Goal: Book appointment/travel/reservation

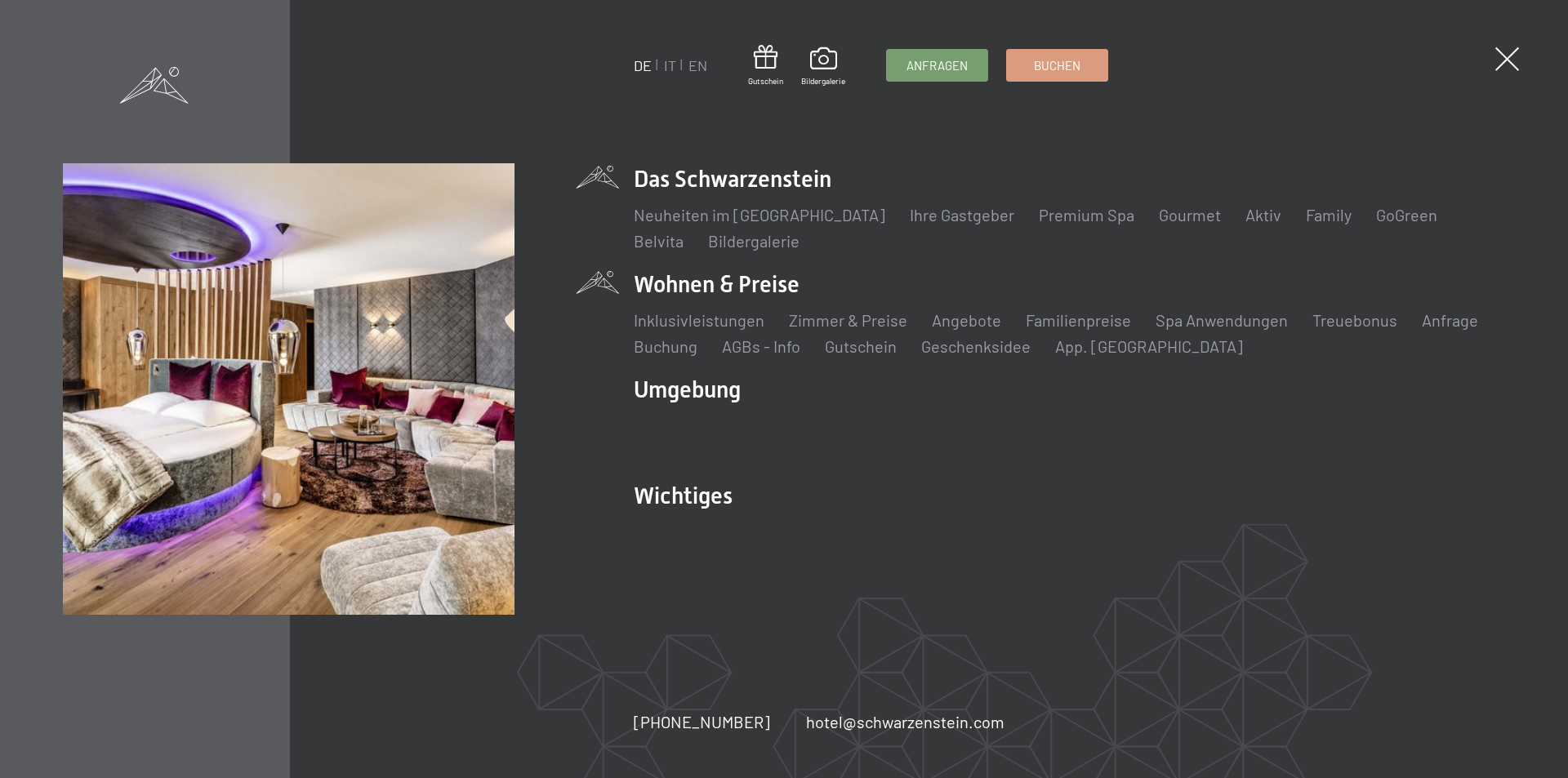
click at [732, 283] on li "Wohnen & Preise Inklusivleistungen [PERSON_NAME] & Preise Liste Angebote Liste …" at bounding box center [1069, 313] width 872 height 89
click at [835, 323] on link "Zimmer & Preise" at bounding box center [848, 320] width 119 height 20
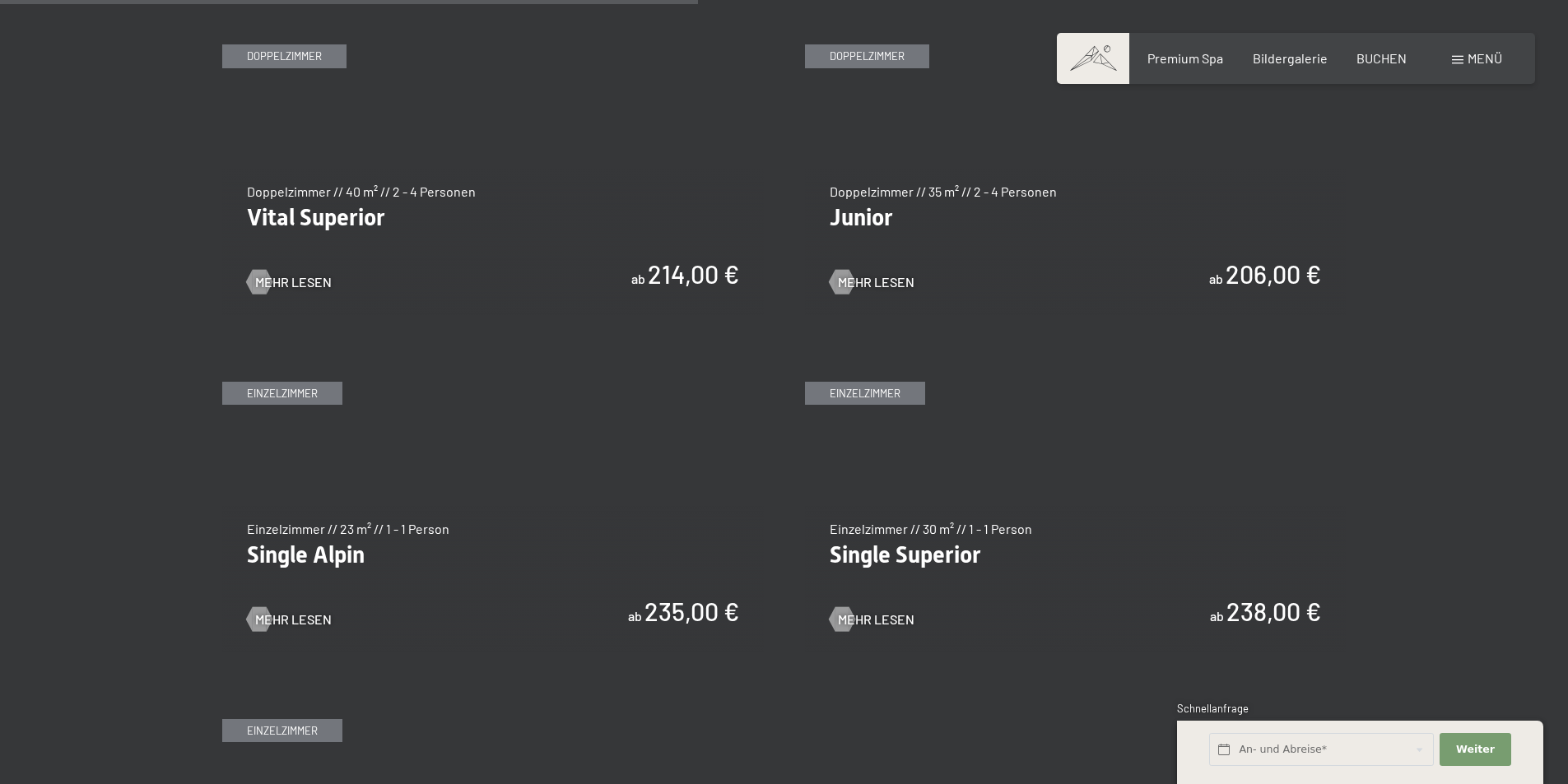
scroll to position [2222, 0]
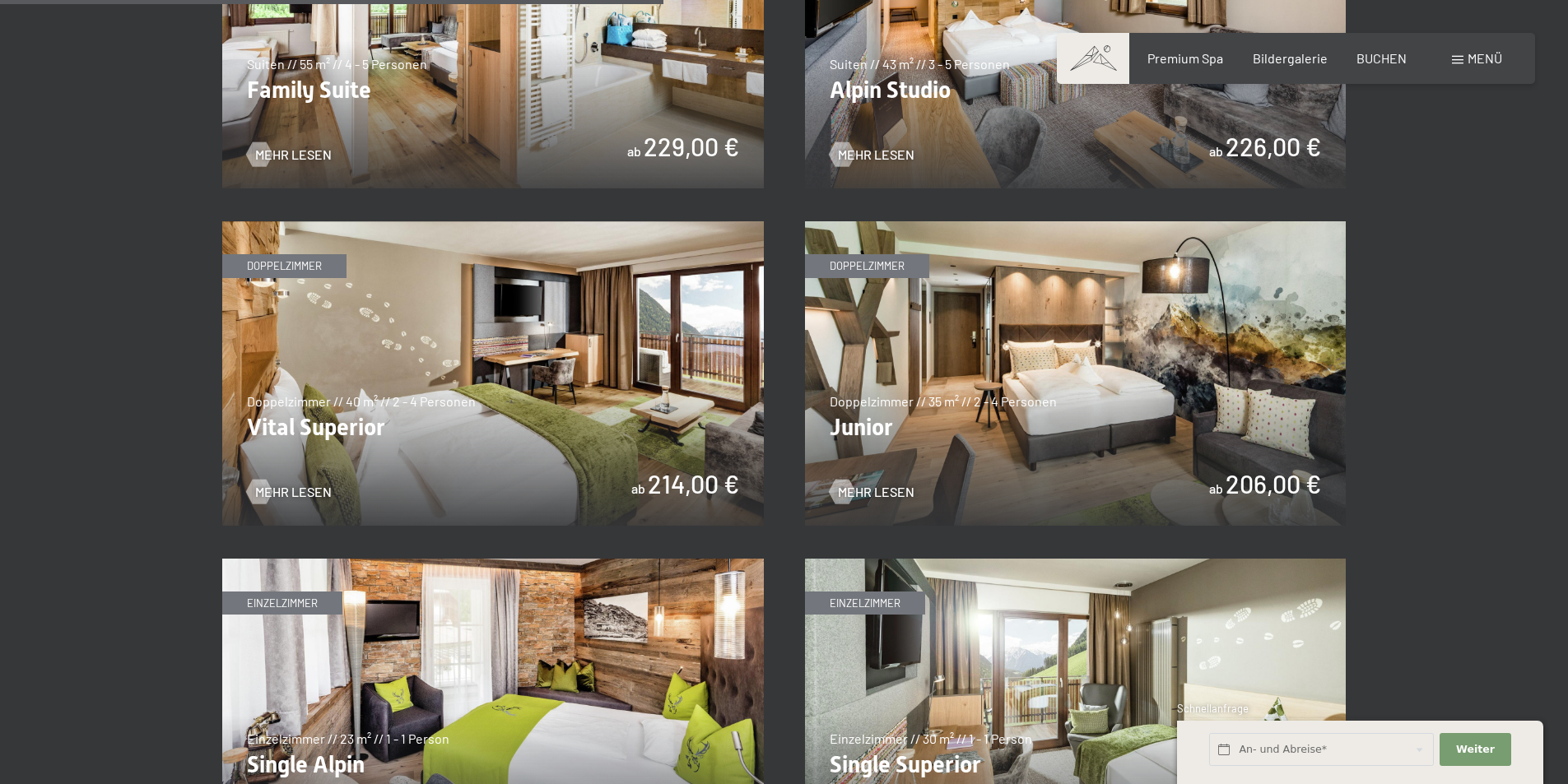
click at [1055, 392] on img at bounding box center [1076, 374] width 541 height 304
